Goal: Ask a question: Seek information or help from site administrators or community

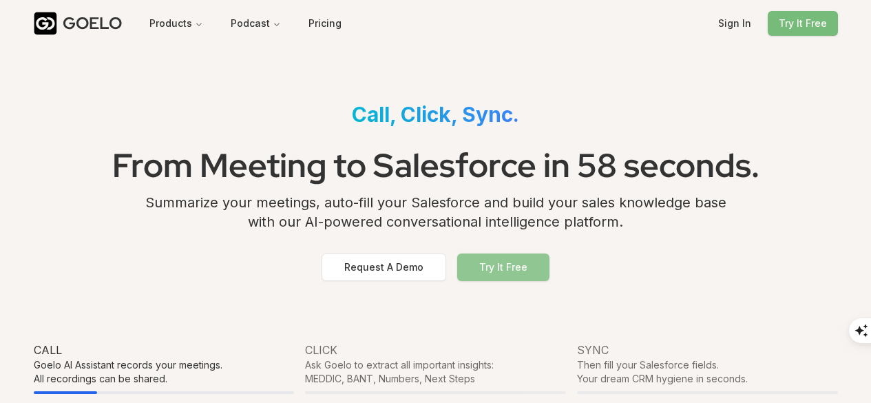
drag, startPoint x: 0, startPoint y: 0, endPoint x: 499, endPoint y: 267, distance: 565.9
click at [499, 267] on button "Try It Free" at bounding box center [503, 267] width 92 height 28
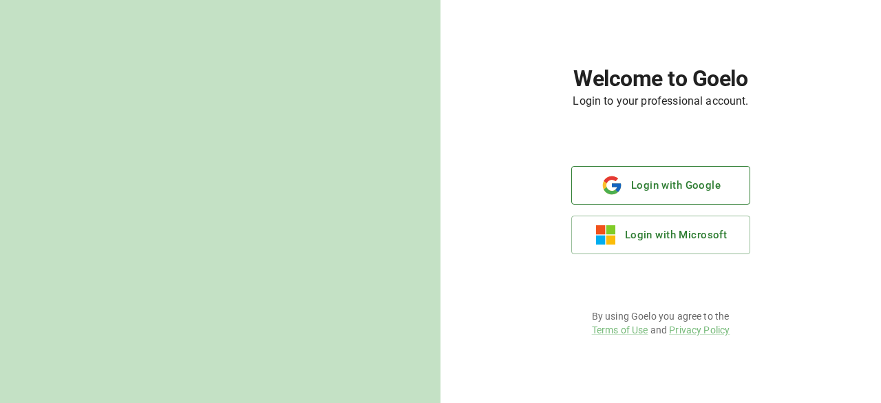
click at [660, 182] on button "Login with Google" at bounding box center [660, 185] width 179 height 39
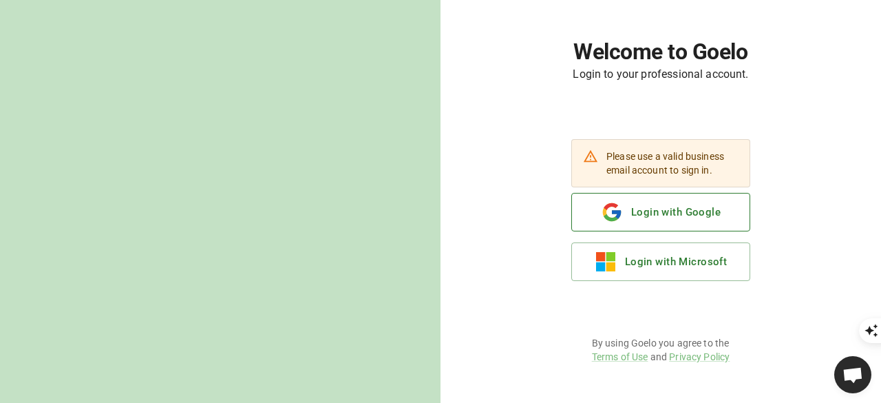
click at [666, 215] on button "Login with Google" at bounding box center [660, 212] width 179 height 39
click at [670, 213] on button "Login with Google" at bounding box center [660, 212] width 179 height 39
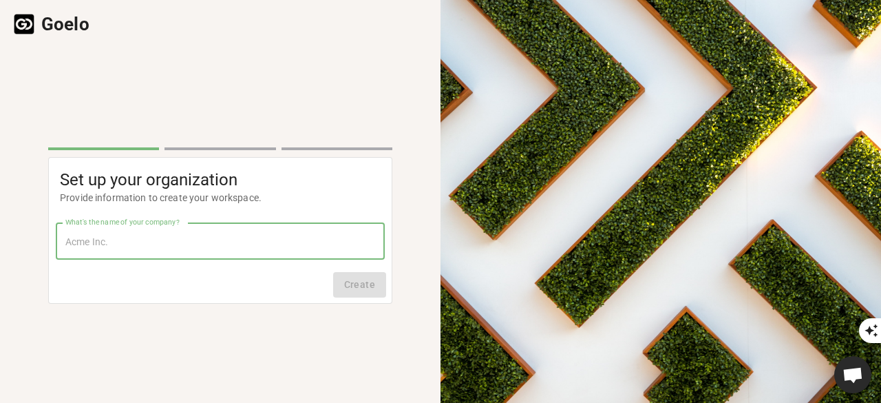
click at [134, 236] on input "What's the name of your company?" at bounding box center [220, 241] width 329 height 36
type input "CDINTERNATIONALPROJEKT"
click at [362, 286] on button "Create" at bounding box center [359, 284] width 53 height 25
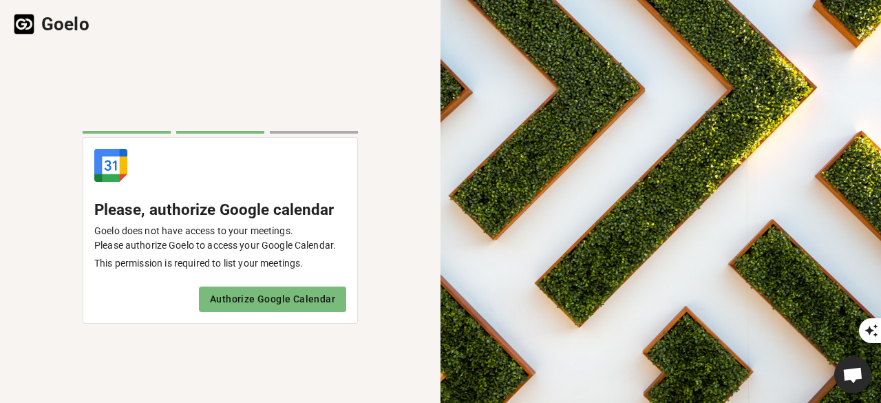
click at [262, 307] on button "Authorize Google Calendar" at bounding box center [272, 298] width 147 height 25
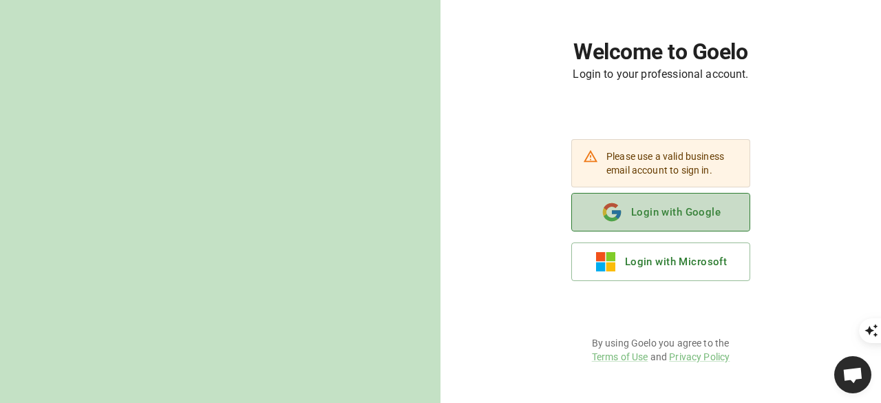
click at [675, 212] on button "Login with Google" at bounding box center [660, 212] width 179 height 39
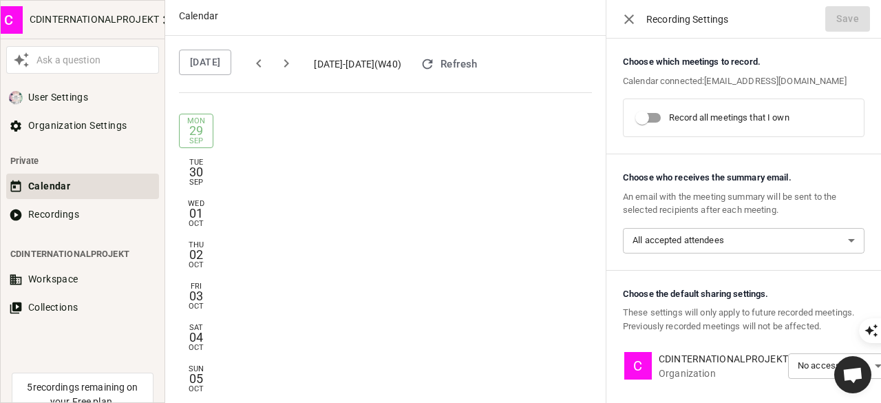
scroll to position [2, 0]
click at [657, 114] on input "Record all meetings that I own" at bounding box center [642, 118] width 78 height 26
checkbox input "true"
click at [754, 237] on body "C CDINTERNATIONALPROJEKT Ask a question User Settings Organization Settings Pri…" at bounding box center [440, 402] width 881 height 805
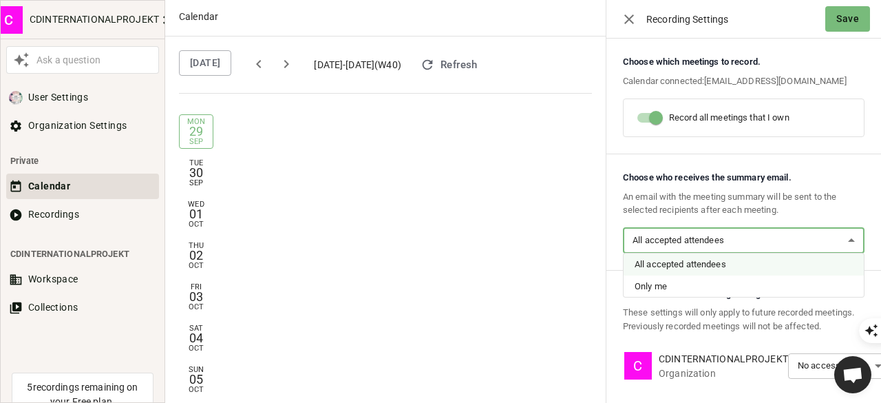
click at [848, 144] on div at bounding box center [440, 201] width 881 height 403
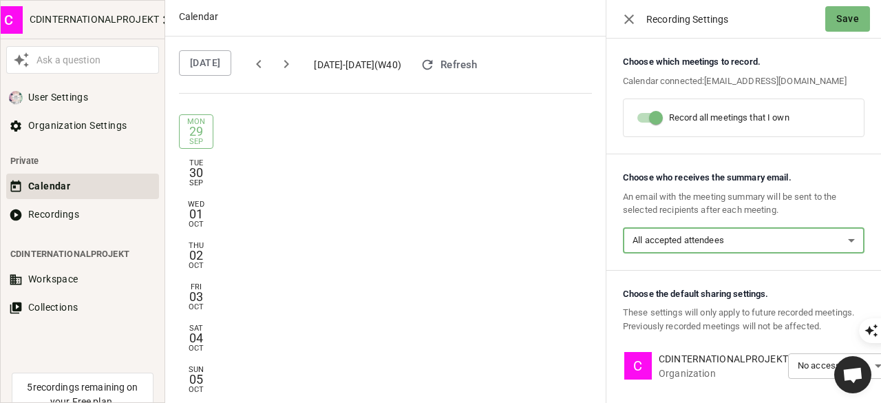
click at [850, 19] on button "Save" at bounding box center [847, 18] width 45 height 25
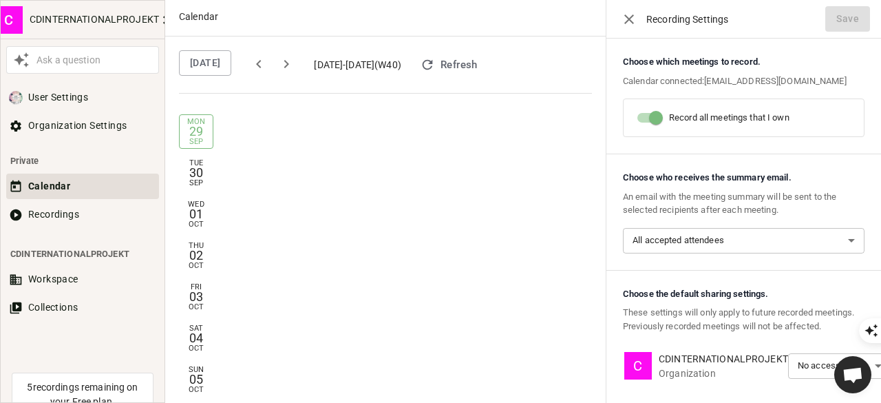
click at [629, 20] on icon "button" at bounding box center [629, 19] width 17 height 17
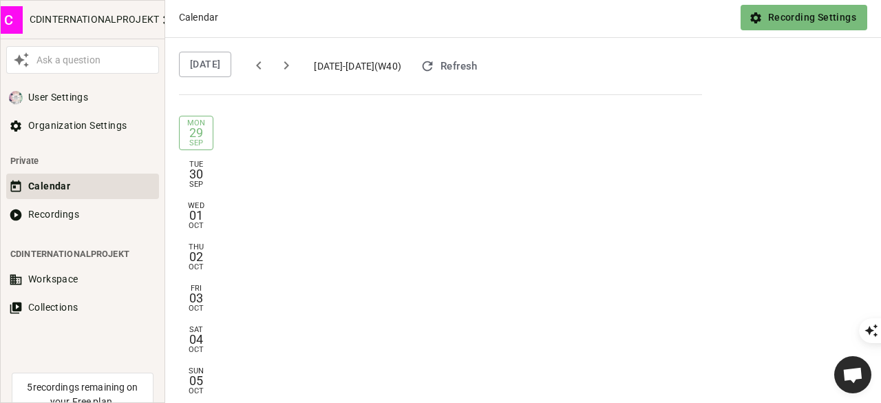
scroll to position [3, 0]
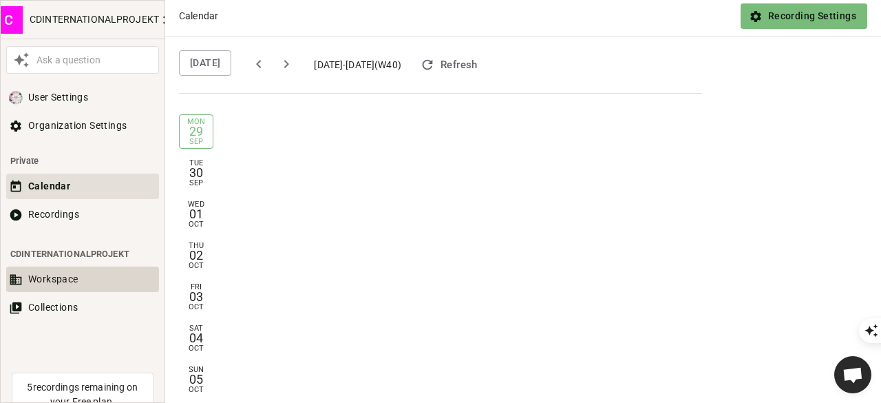
click at [74, 283] on button "Workspace" at bounding box center [82, 278] width 153 height 25
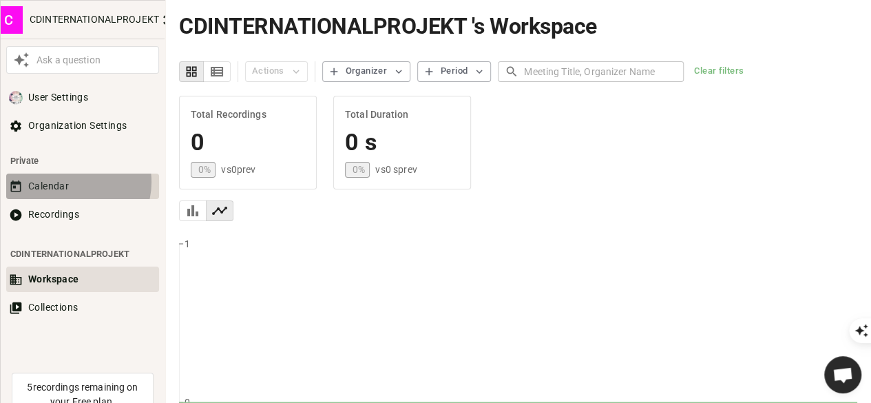
click at [71, 181] on button "Calendar" at bounding box center [82, 185] width 153 height 25
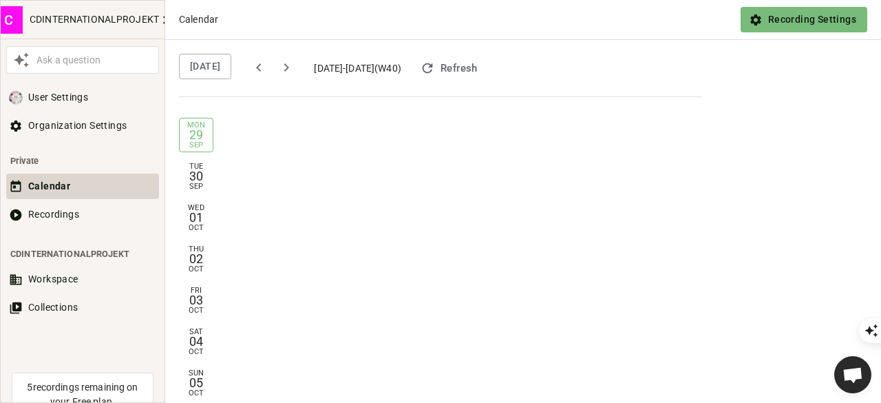
scroll to position [3, 0]
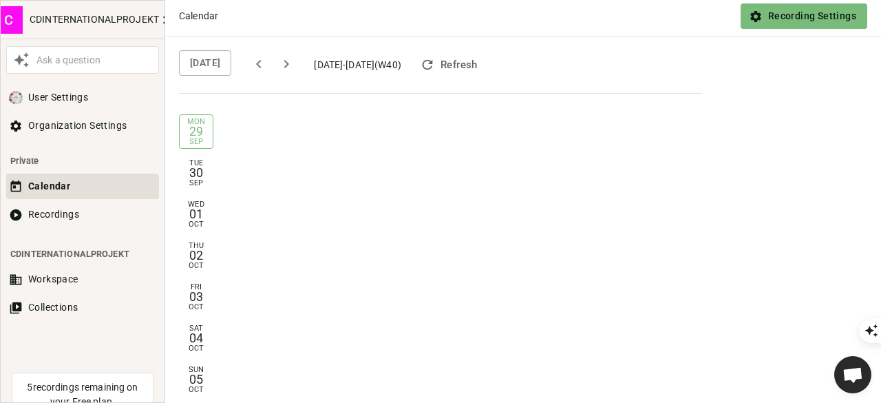
click at [70, 56] on div "Ask a question" at bounding box center [94, 60] width 122 height 14
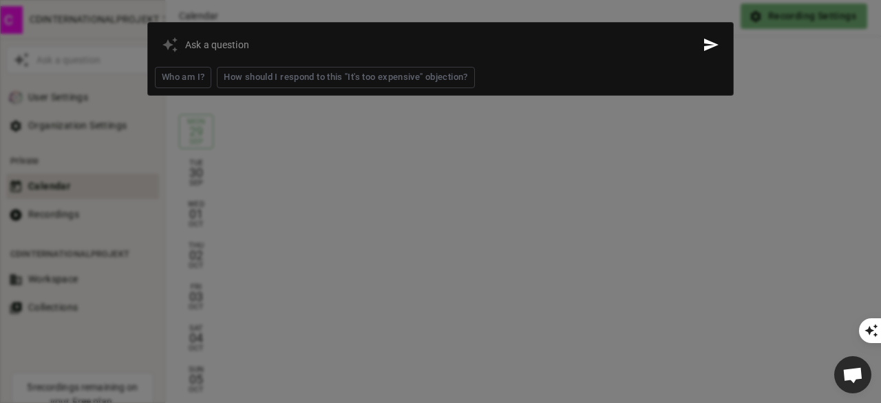
click at [213, 49] on input "Ask a question" at bounding box center [440, 44] width 511 height 20
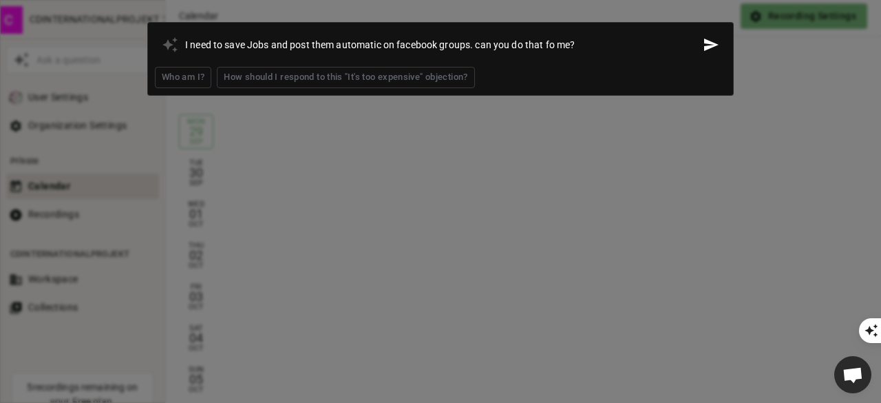
type input "I need to save Jobs and post them automatic on facebook groups. can you do that…"
click at [696, 30] on button "Send" at bounding box center [711, 45] width 30 height 30
click at [712, 52] on icon "Send" at bounding box center [711, 44] width 17 height 17
click at [518, 45] on input "I need to save Jobs and post them automatic on facebook groups. can you do that…" at bounding box center [440, 44] width 511 height 20
drag, startPoint x: 714, startPoint y: 43, endPoint x: 700, endPoint y: 46, distance: 14.7
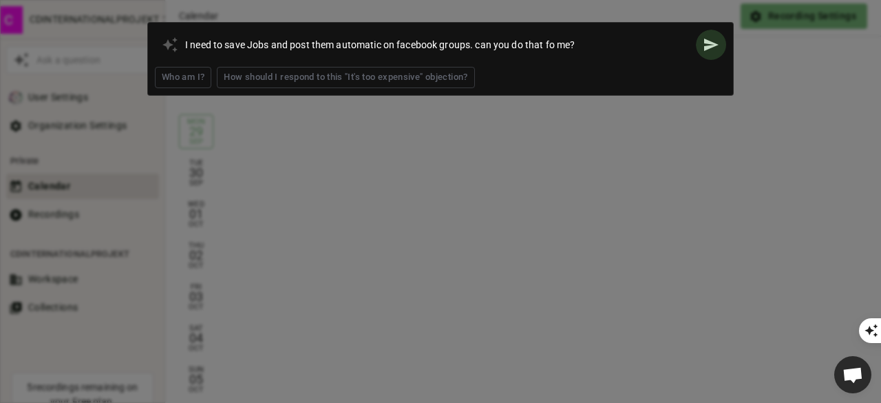
click at [714, 43] on icon "Send" at bounding box center [711, 45] width 14 height 12
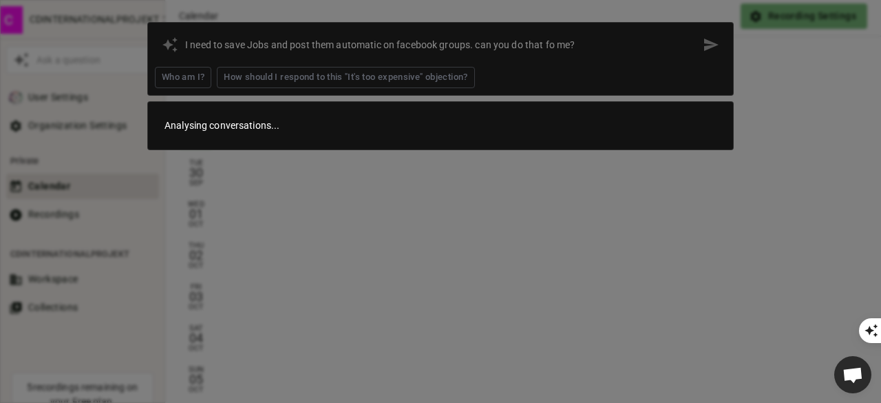
click at [614, 20] on div at bounding box center [440, 201] width 881 height 403
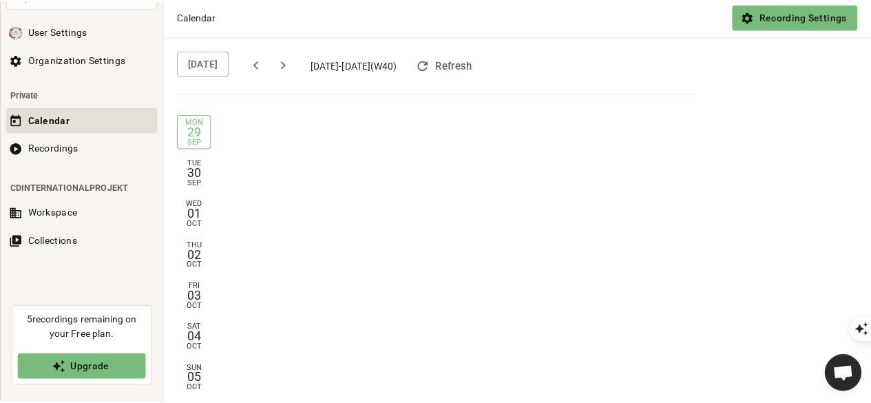
scroll to position [0, 0]
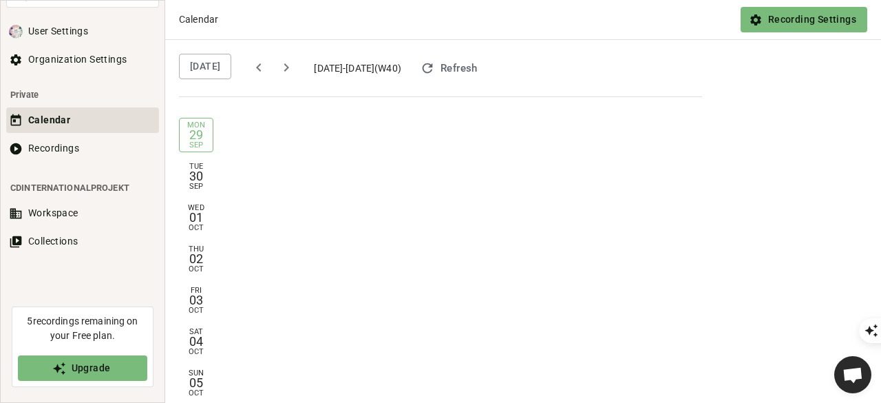
click at [70, 162] on div "Calendar Recordings" at bounding box center [83, 135] width 164 height 56
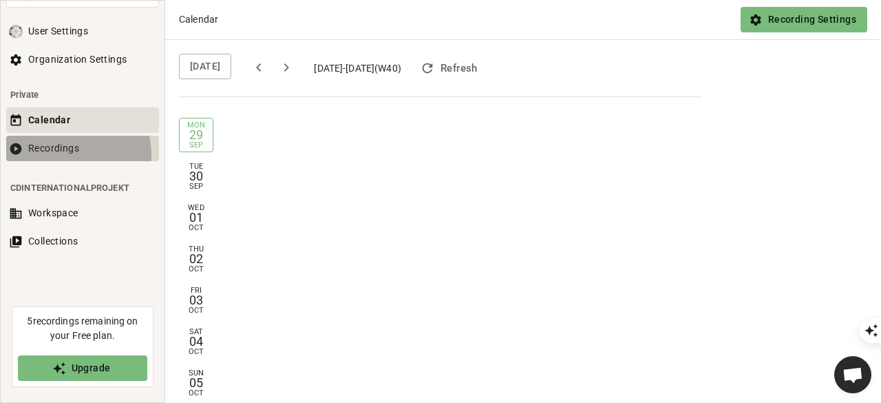
click at [73, 152] on button "Recordings" at bounding box center [82, 148] width 153 height 25
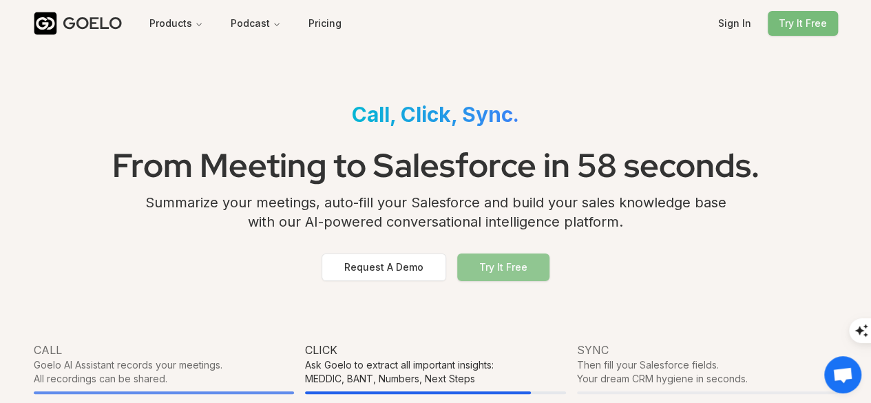
click at [502, 269] on button "Try It Free" at bounding box center [503, 267] width 92 height 28
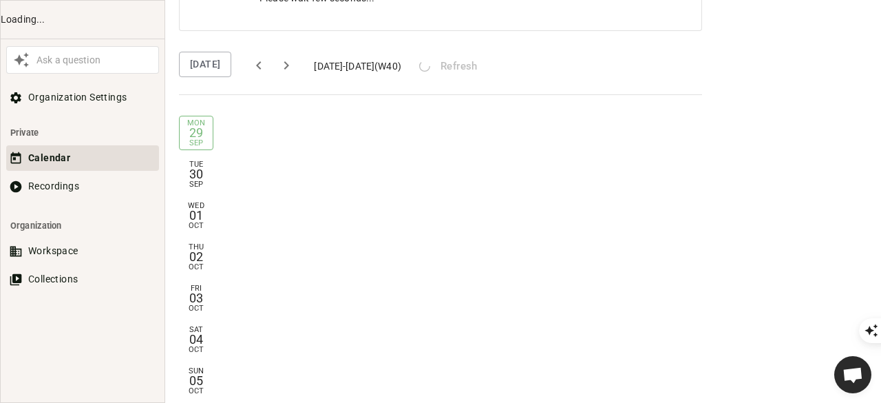
scroll to position [98, 0]
